Goal: Task Accomplishment & Management: Manage account settings

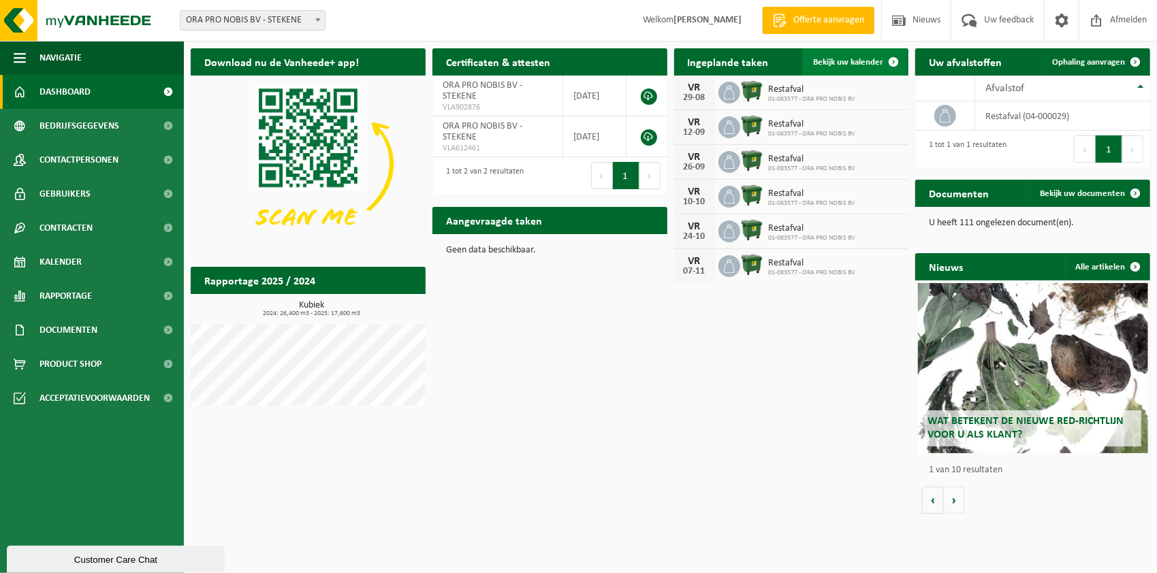
click at [834, 65] on span "Bekijk uw kalender" at bounding box center [848, 62] width 70 height 9
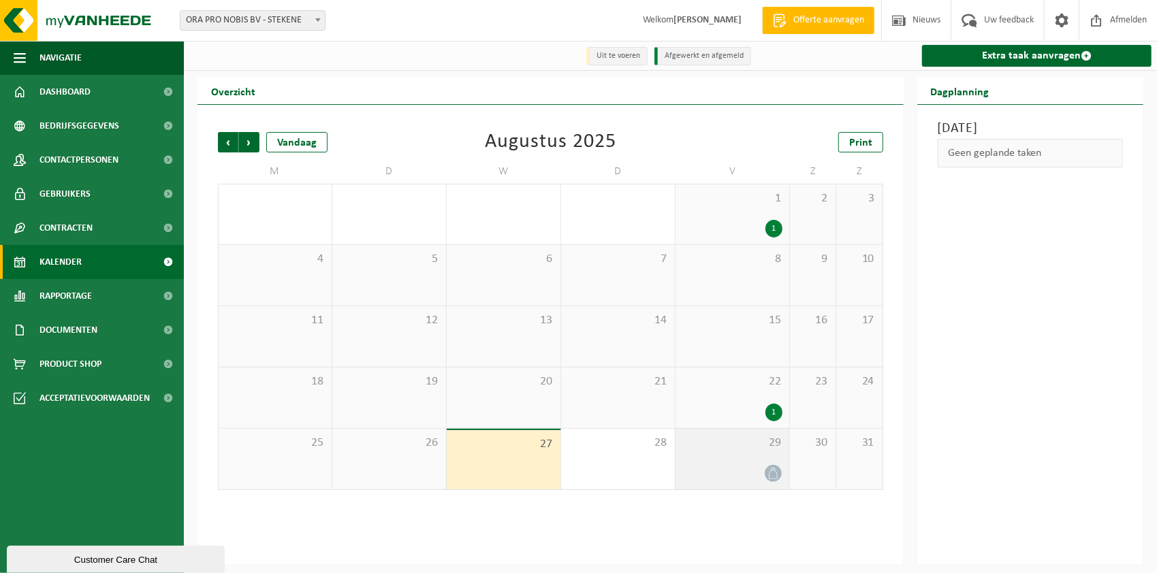
click at [777, 475] on icon at bounding box center [773, 474] width 12 height 12
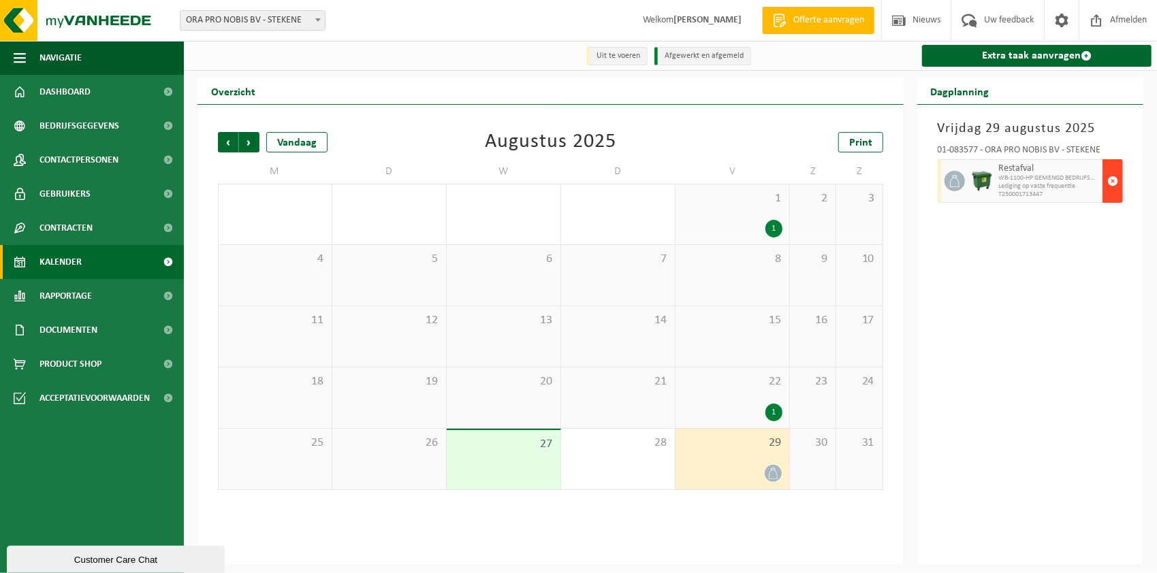
click at [1111, 184] on span "button" at bounding box center [1112, 180] width 11 height 27
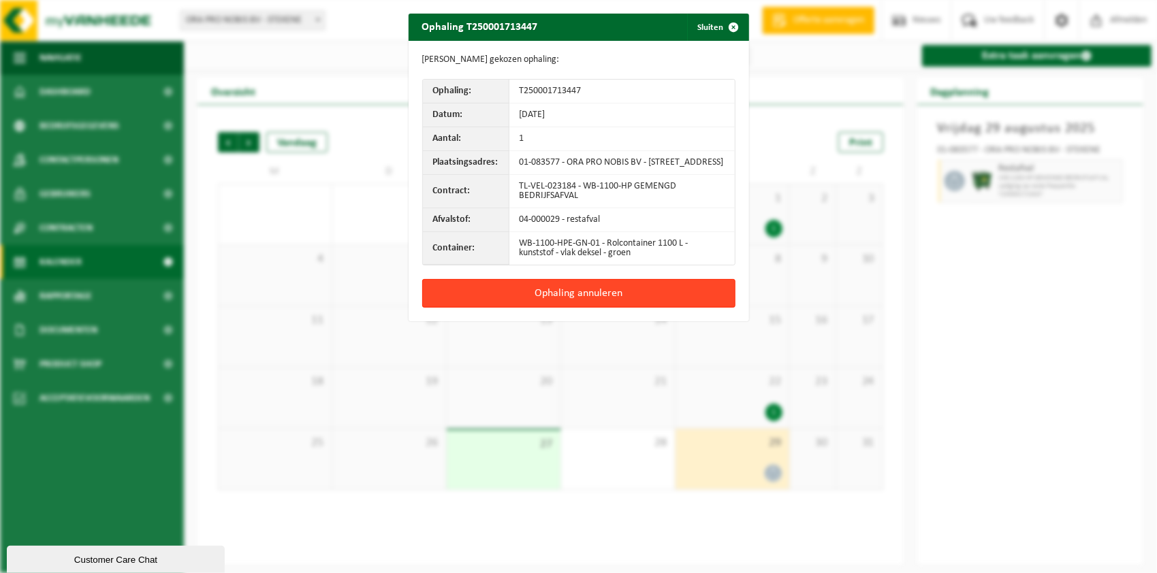
click at [603, 300] on button "Ophaling annuleren" at bounding box center [578, 293] width 313 height 29
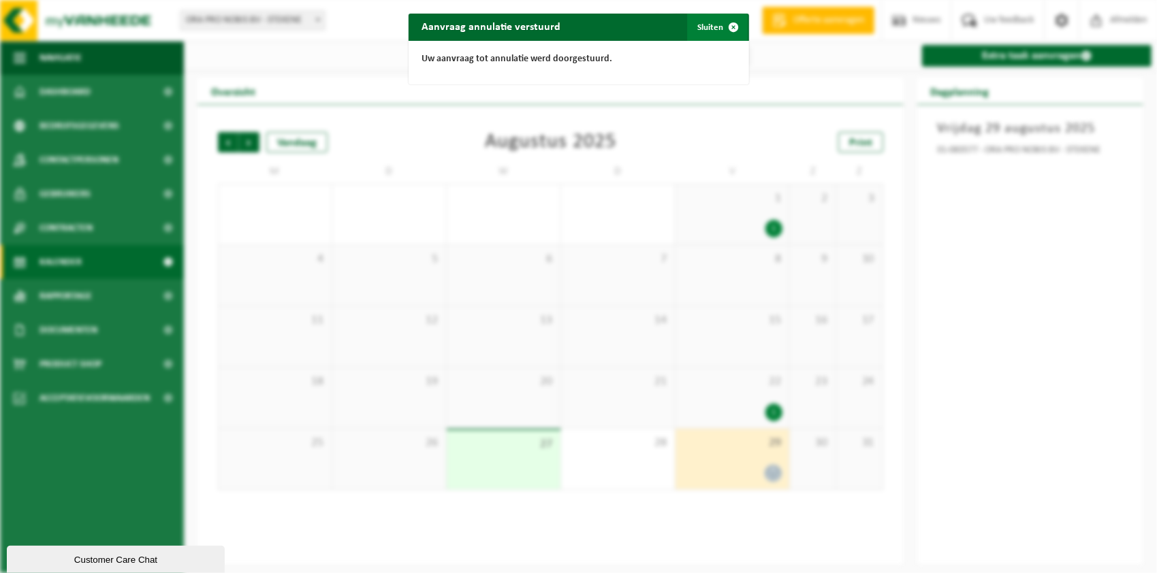
click at [721, 30] on span "button" at bounding box center [733, 27] width 27 height 27
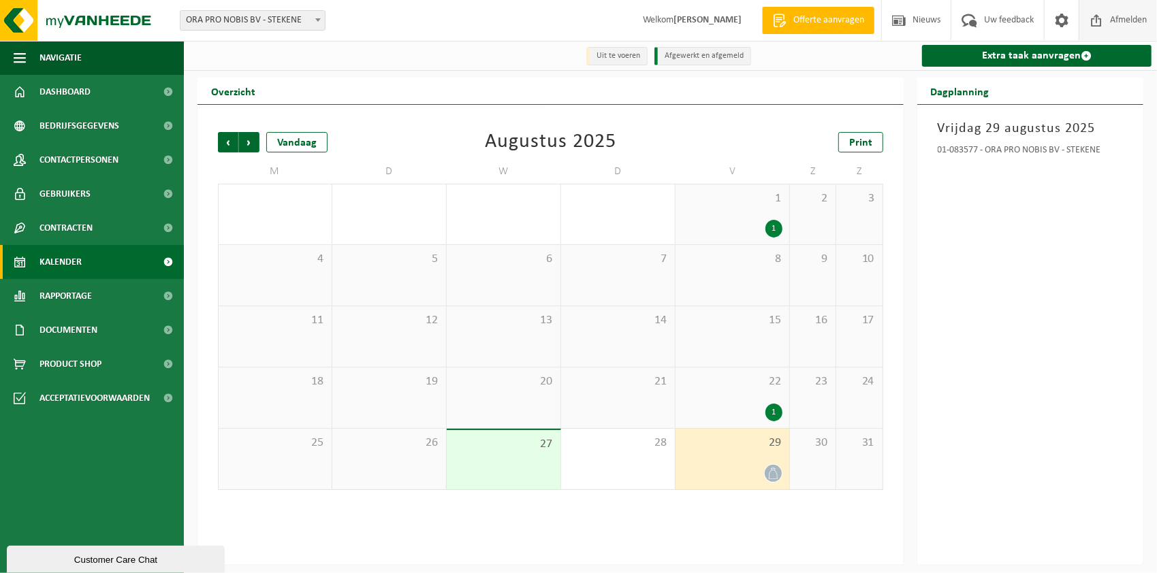
click at [1122, 19] on span "Afmelden" at bounding box center [1128, 20] width 44 height 40
